Goal: Task Accomplishment & Management: Manage account settings

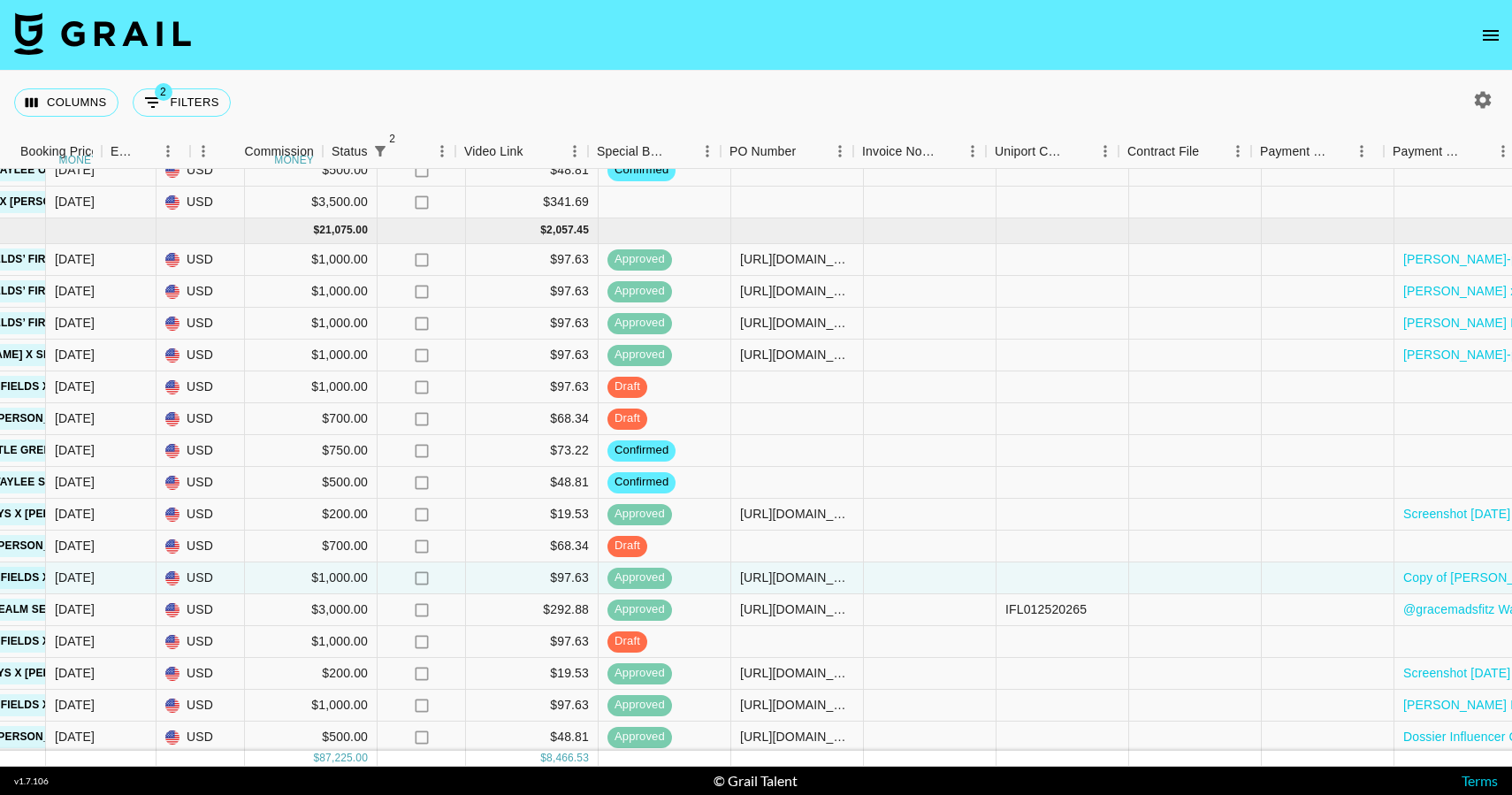
scroll to position [161, 1644]
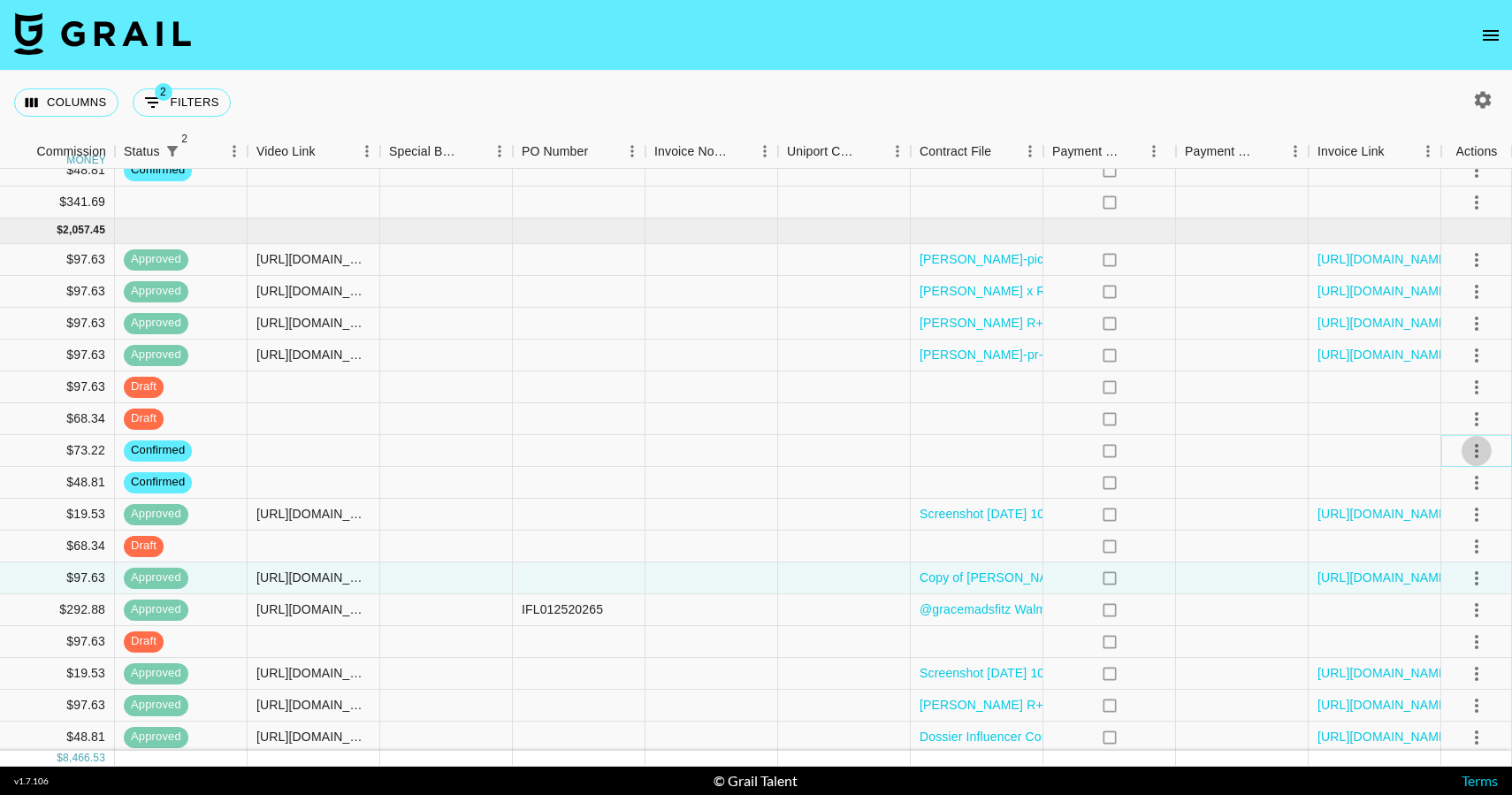
click at [1485, 447] on icon "select merge strategy" at bounding box center [1477, 451] width 21 height 21
click at [1466, 579] on li "Cancel" at bounding box center [1454, 585] width 115 height 32
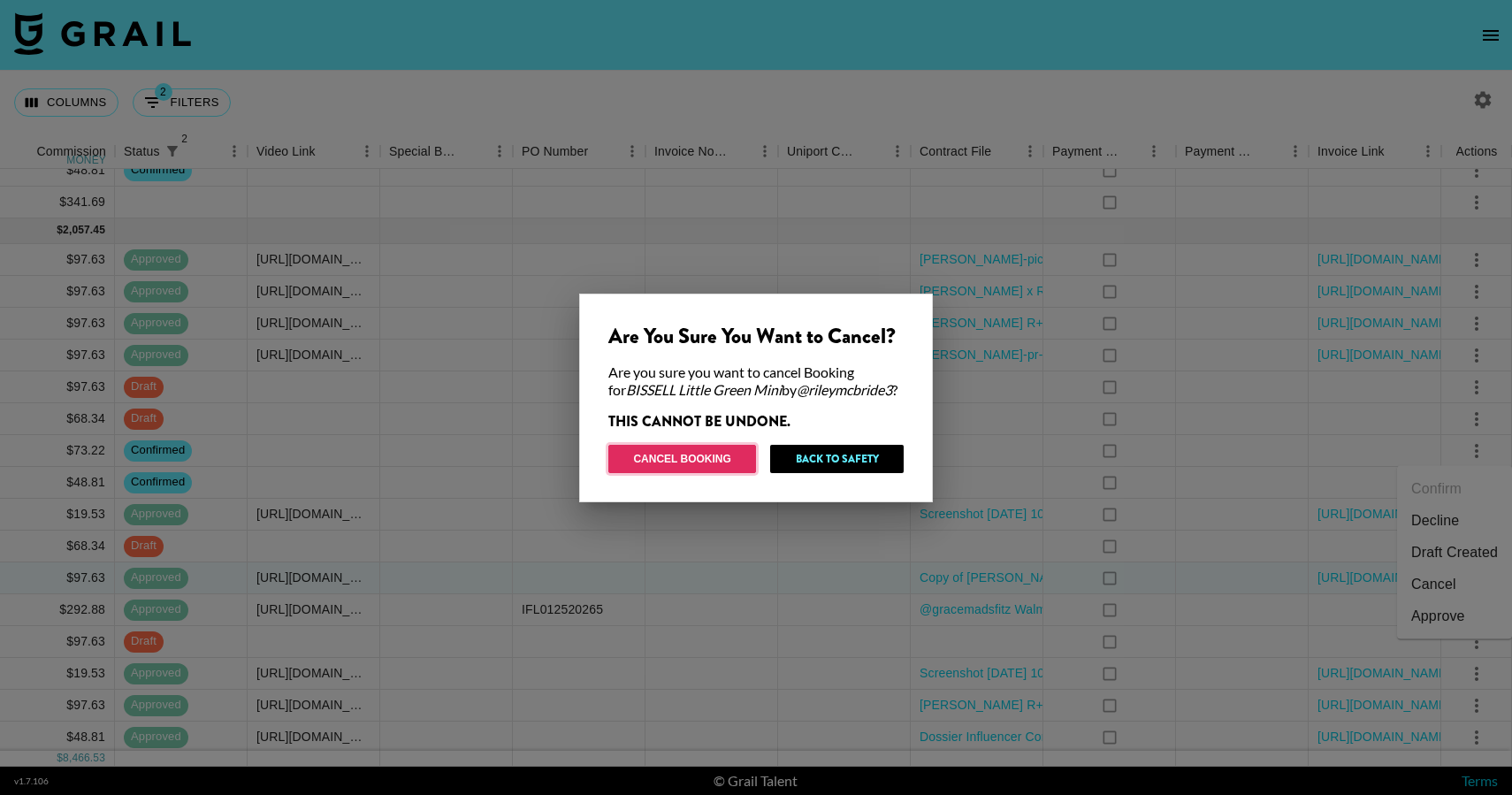
click at [727, 455] on button "Cancel Booking" at bounding box center [682, 459] width 147 height 28
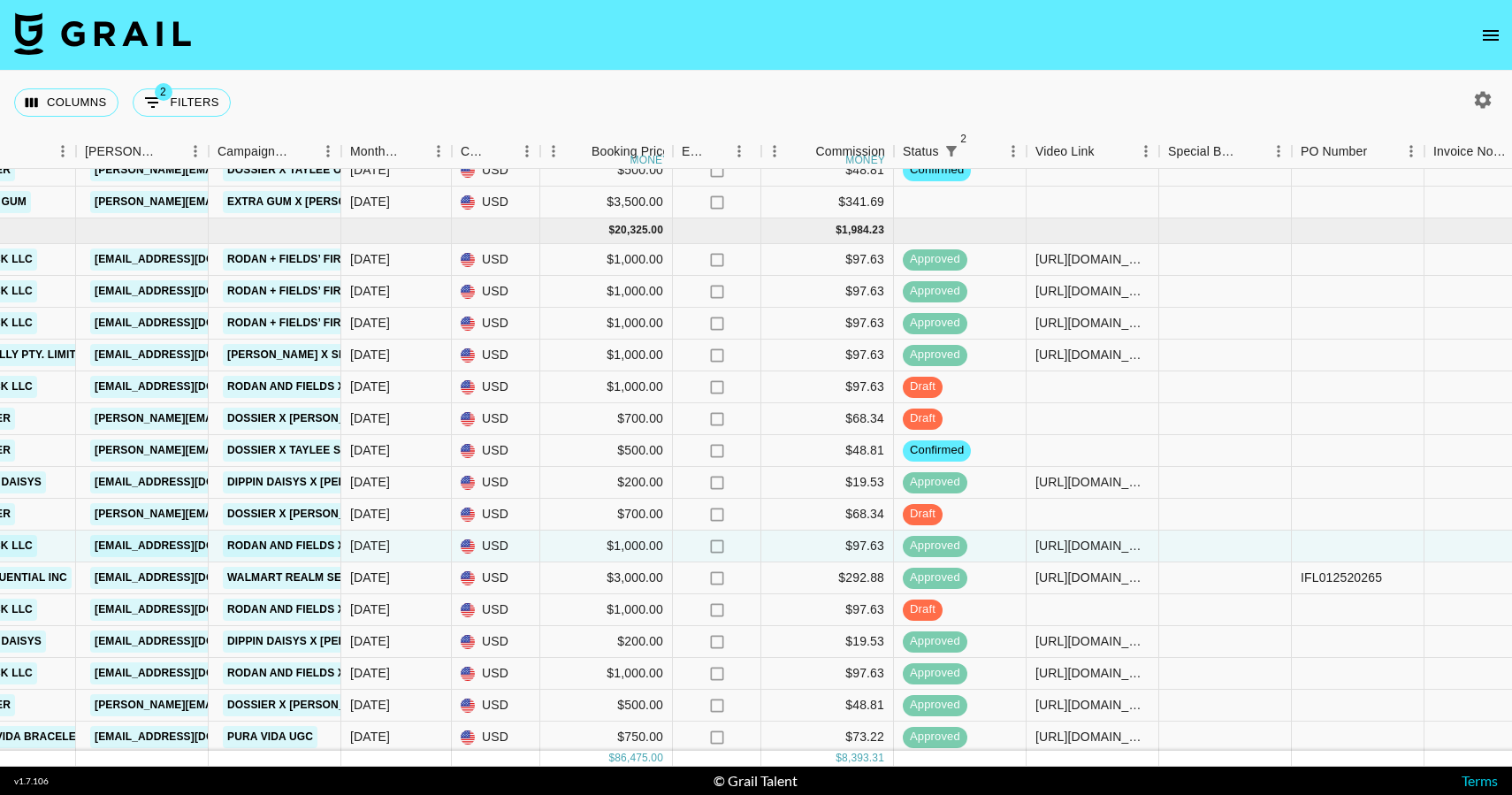
scroll to position [161, 860]
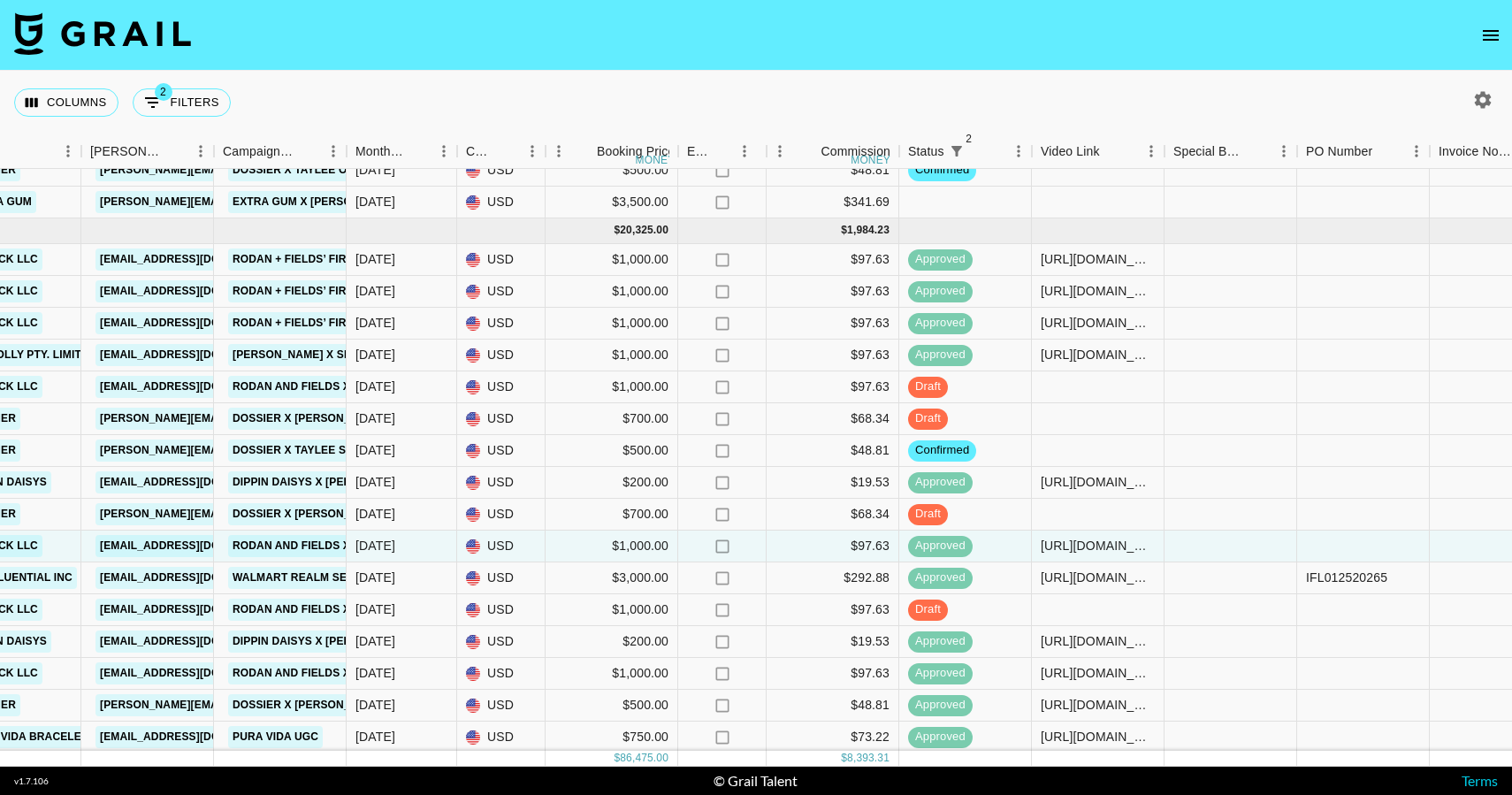
click at [1492, 44] on icon "open drawer" at bounding box center [1491, 35] width 21 height 21
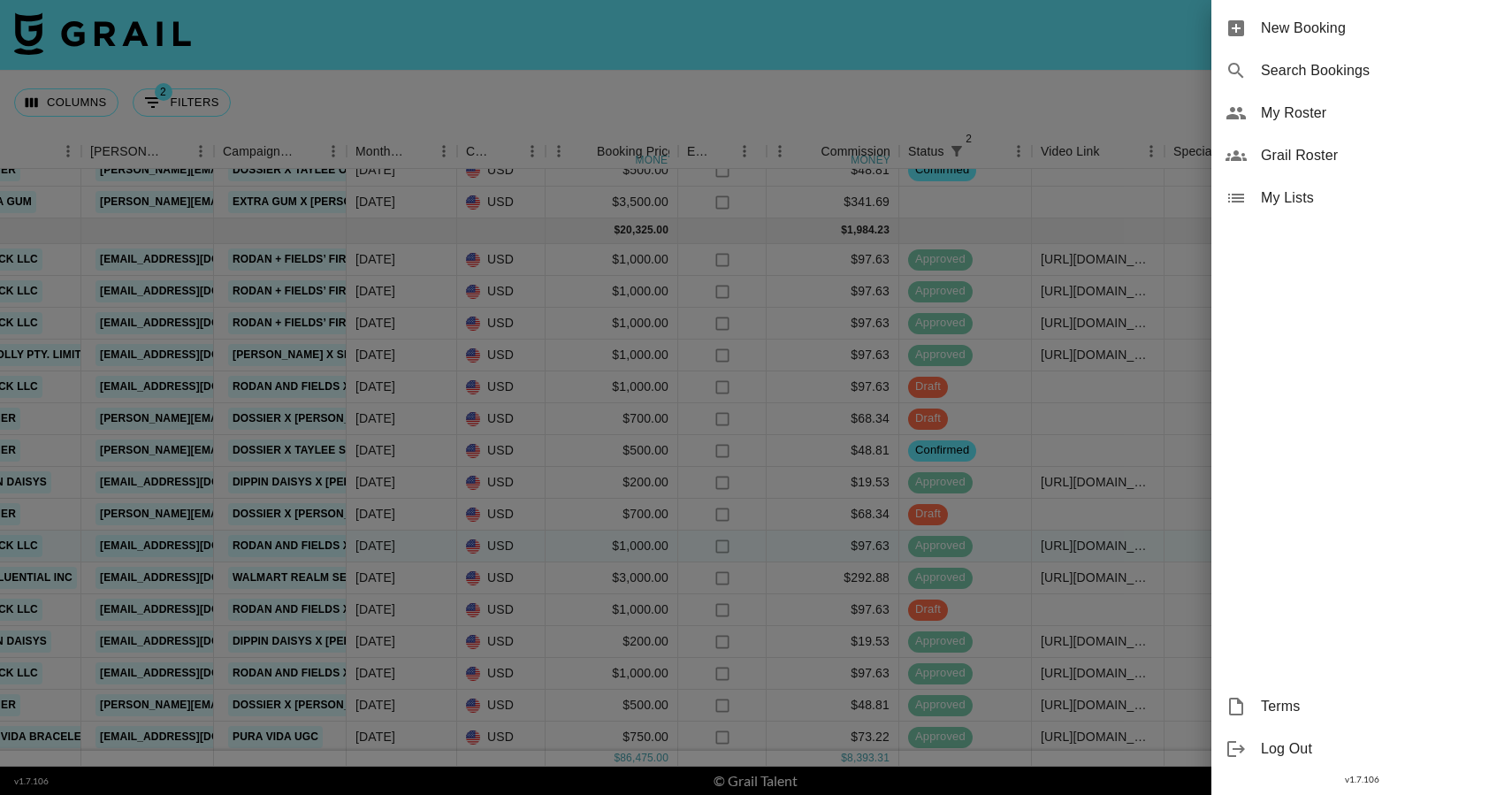
click at [1302, 121] on span "My Roster" at bounding box center [1379, 114] width 237 height 21
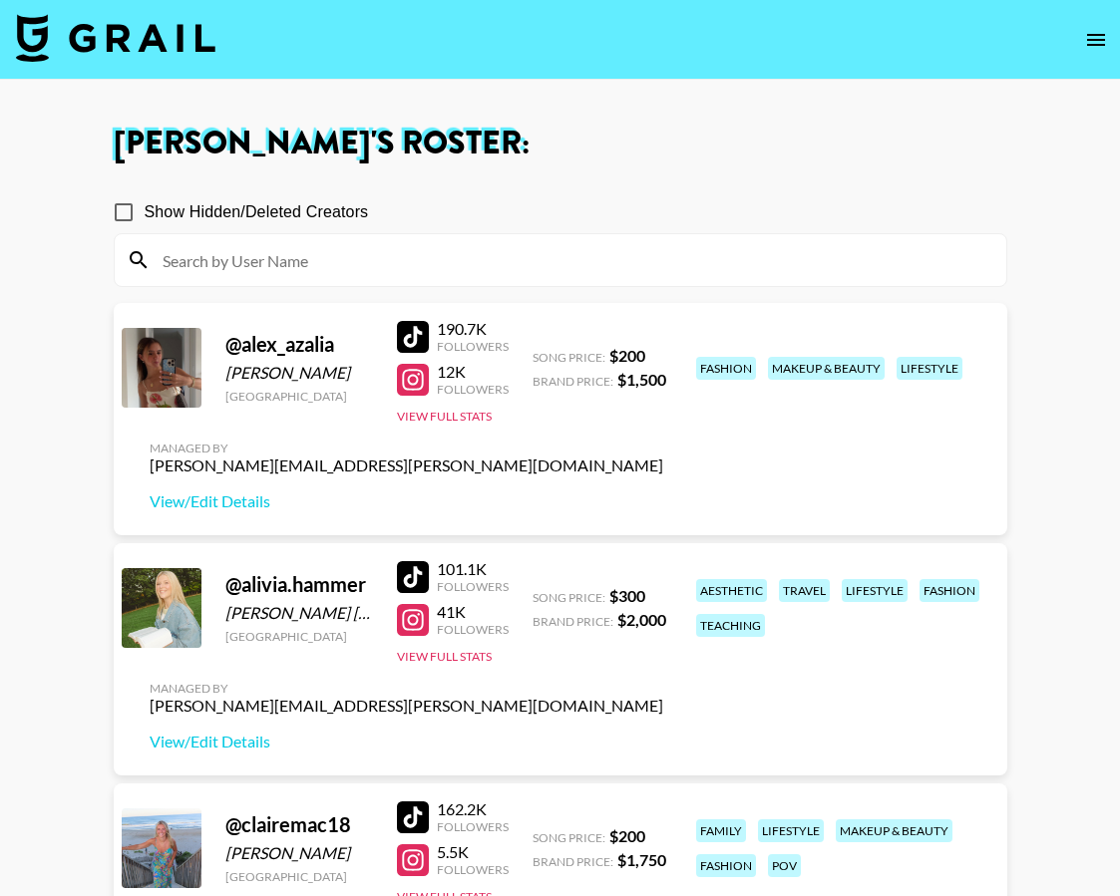
click at [132, 42] on img at bounding box center [115, 38] width 199 height 48
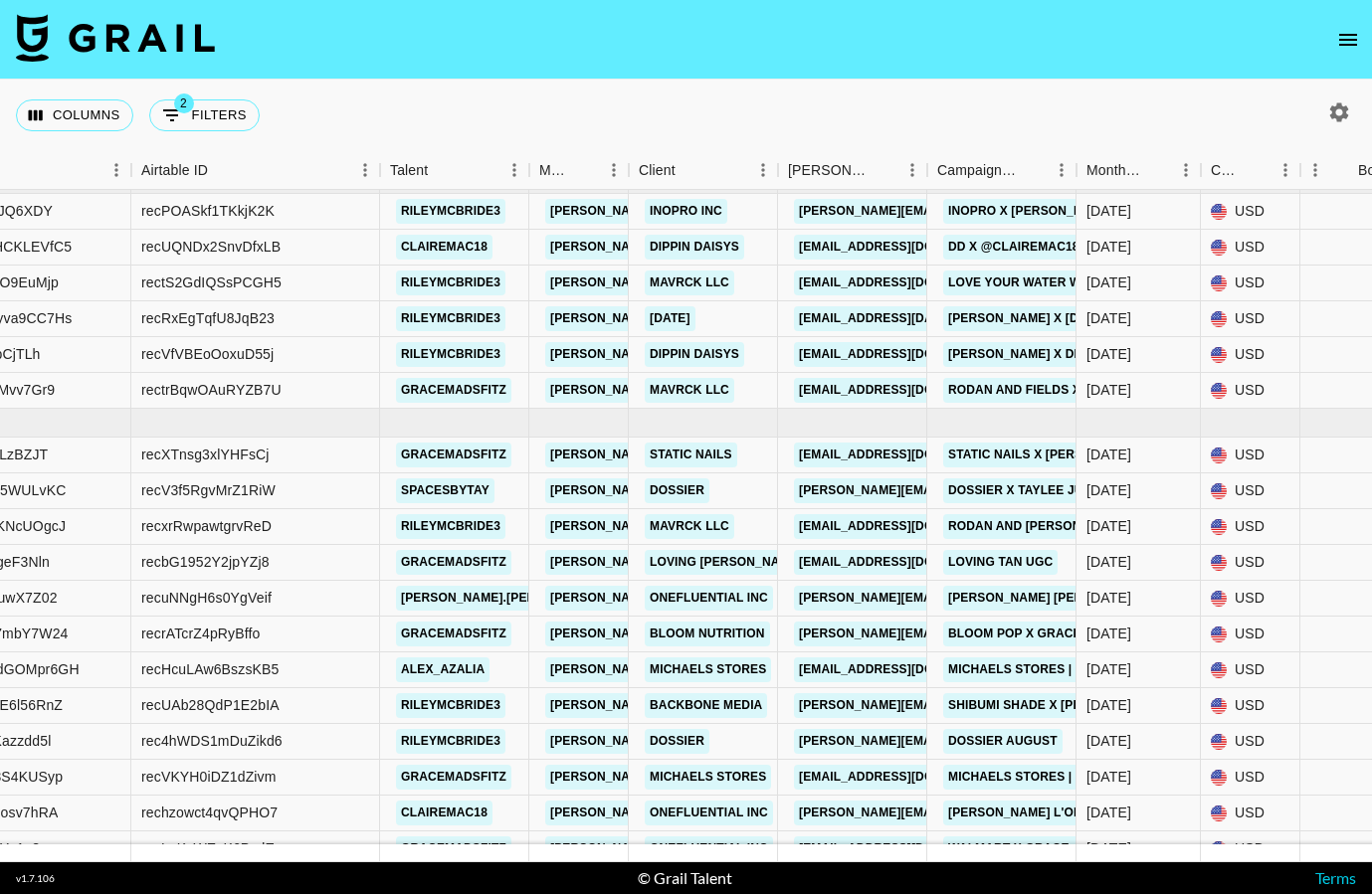
scroll to position [1107, 281]
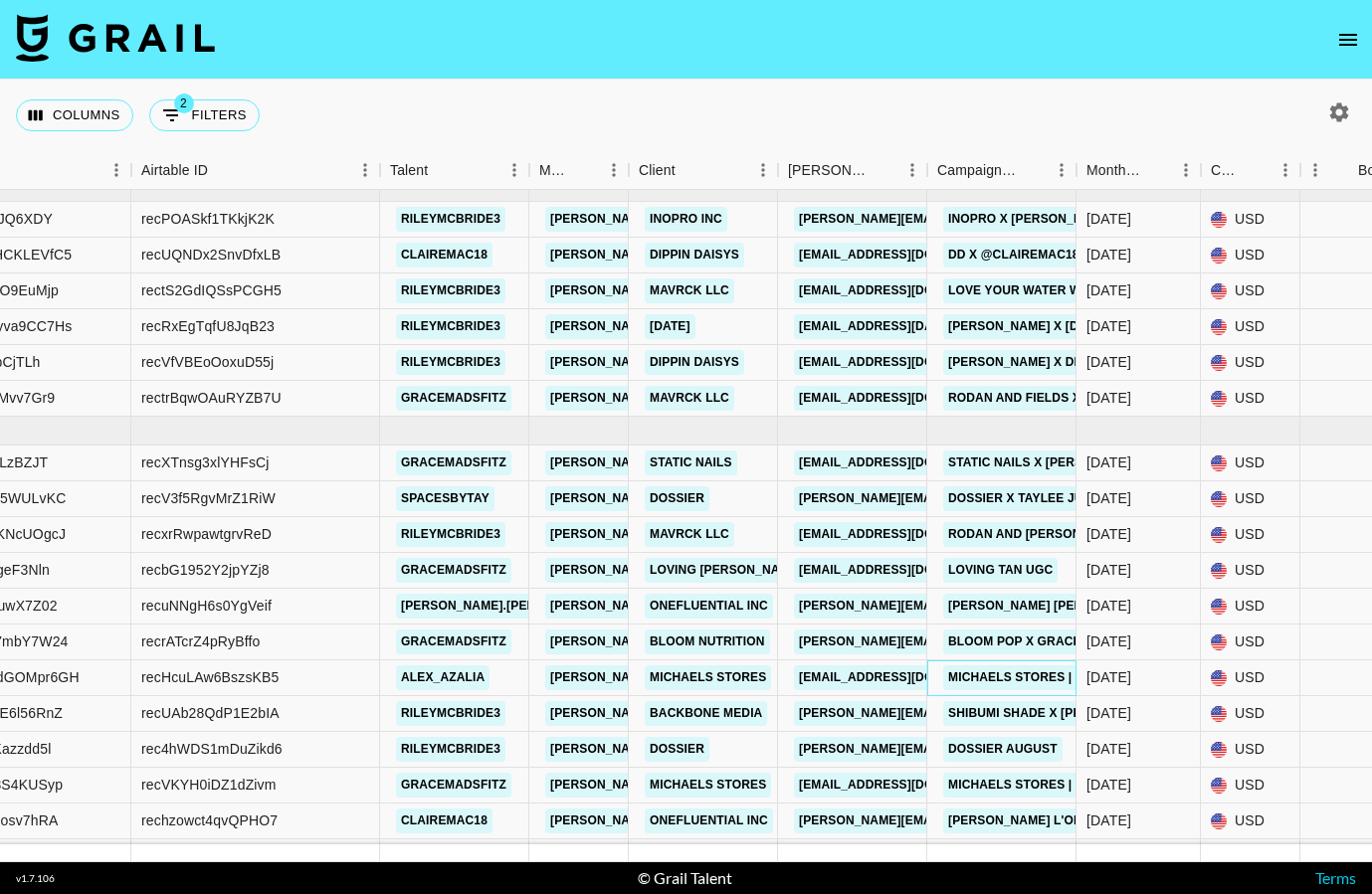
click at [1050, 662] on div "Michaels Stores | College Bound Campaign" at bounding box center [1099, 677] width 324 height 37
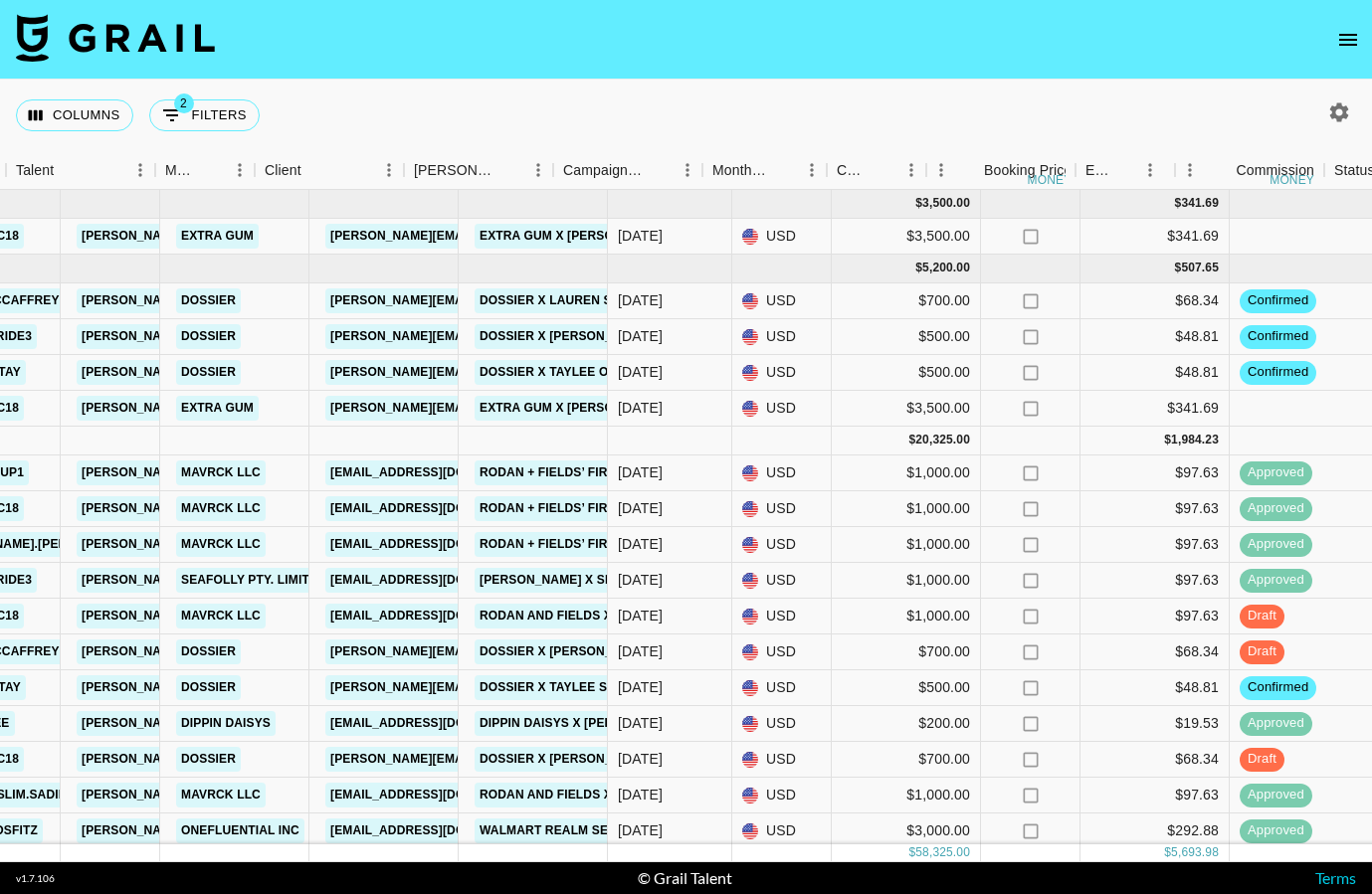
scroll to position [0, 799]
